Goal: Check status: Check status

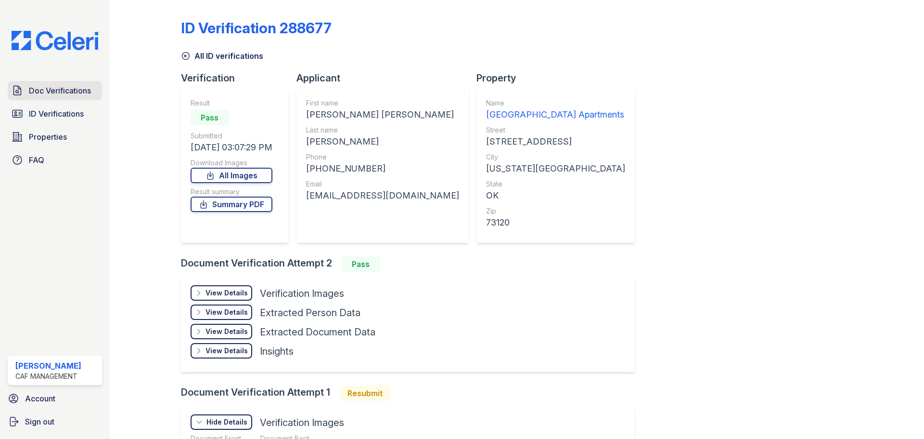
scroll to position [108, 0]
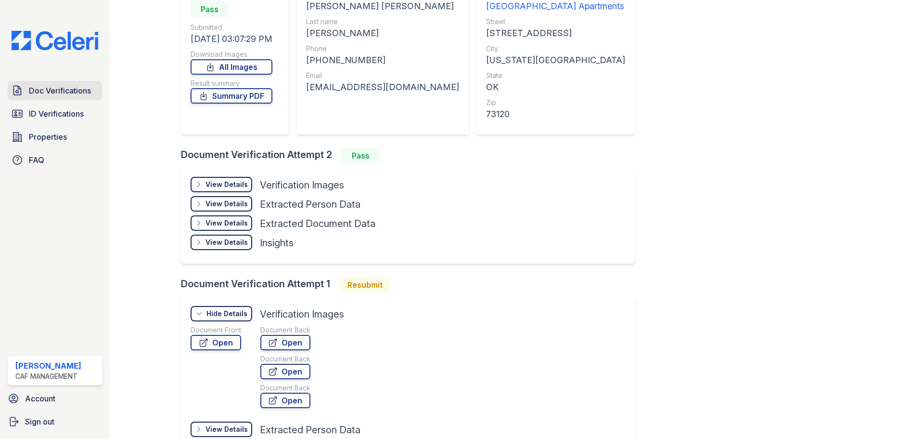
click at [37, 91] on span "Doc Verifications" at bounding box center [60, 91] width 62 height 12
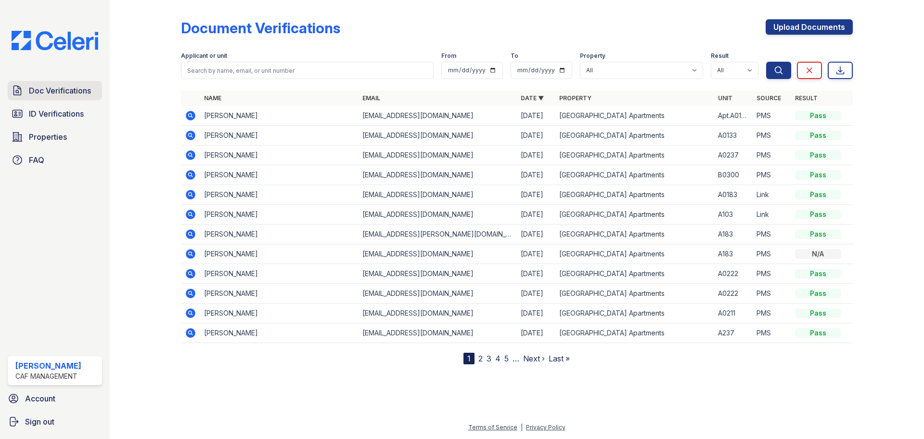
click at [74, 90] on span "Doc Verifications" at bounding box center [60, 91] width 62 height 12
click at [188, 156] on icon at bounding box center [191, 155] width 10 height 10
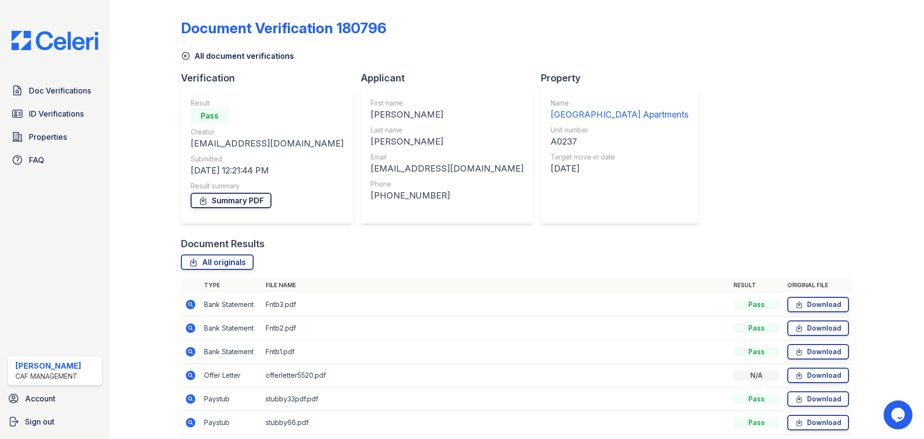
click at [198, 198] on icon at bounding box center [203, 200] width 10 height 10
click at [49, 116] on span "ID Verifications" at bounding box center [56, 114] width 55 height 12
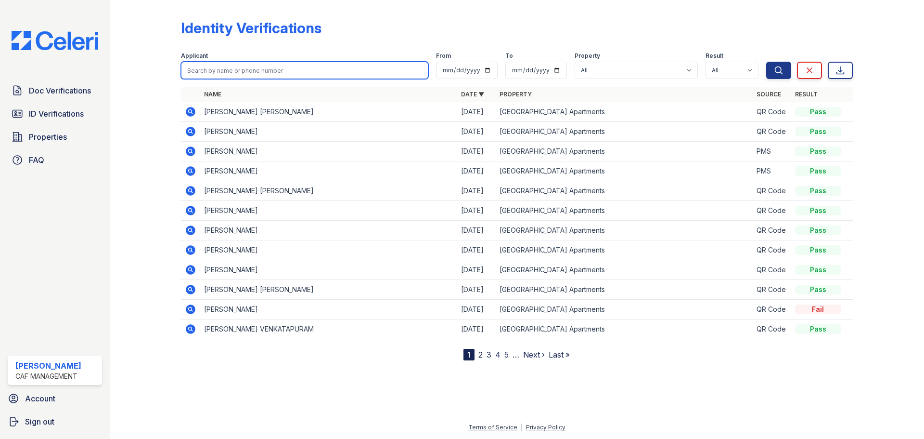
click at [278, 74] on input "search" at bounding box center [304, 70] width 247 height 17
type input "Hunt"
click at [766, 62] on button "Search" at bounding box center [778, 70] width 25 height 17
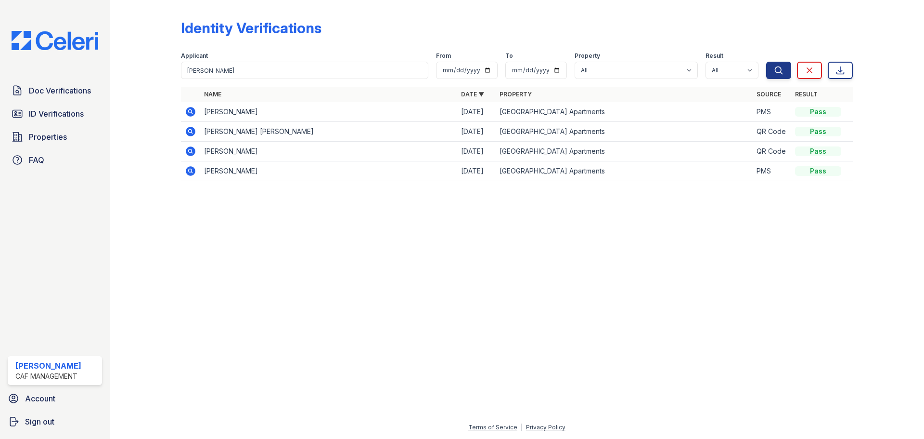
click at [193, 131] on icon at bounding box center [191, 132] width 10 height 10
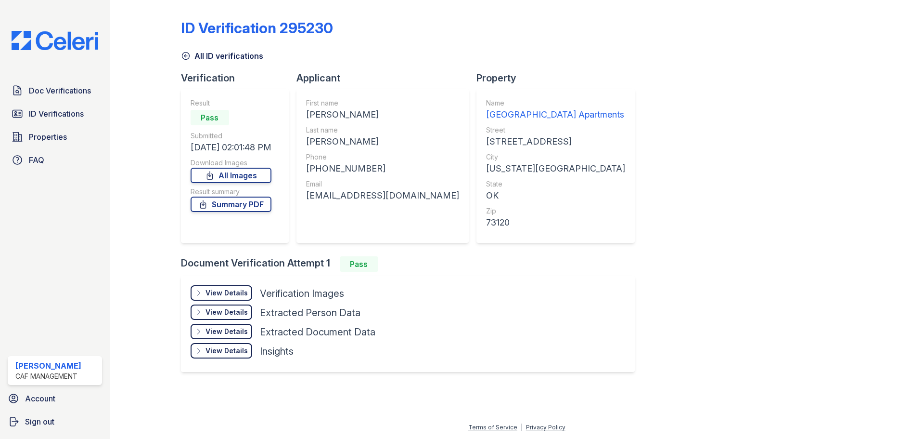
click at [248, 293] on div "View Details Details" at bounding box center [222, 292] width 62 height 15
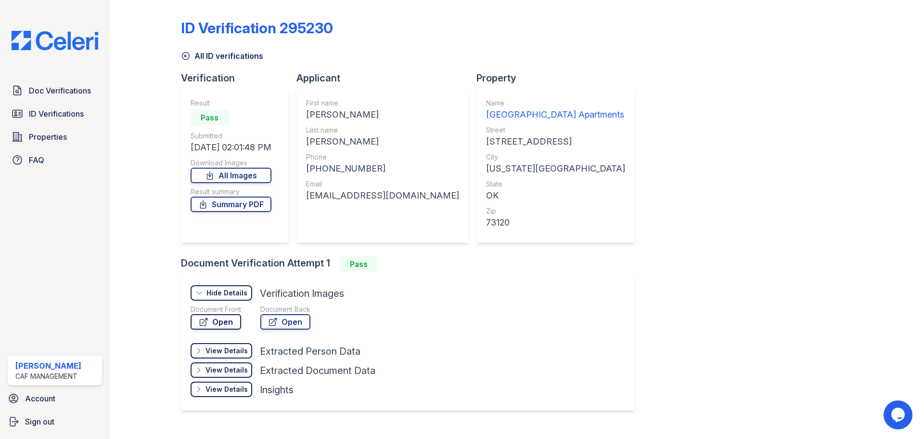
click at [238, 316] on link "Open" at bounding box center [216, 321] width 51 height 15
